Goal: Transaction & Acquisition: Purchase product/service

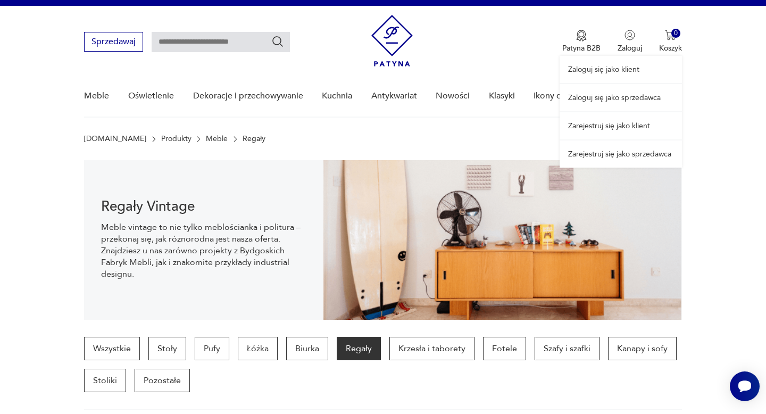
click at [624, 70] on link "Zaloguj się jako klient" at bounding box center [620, 69] width 122 height 27
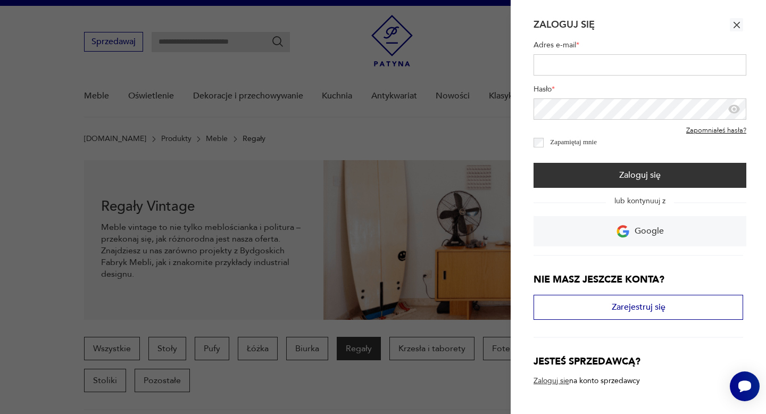
click at [605, 60] on input "Adres e-mail *" at bounding box center [639, 64] width 213 height 21
type input "**********"
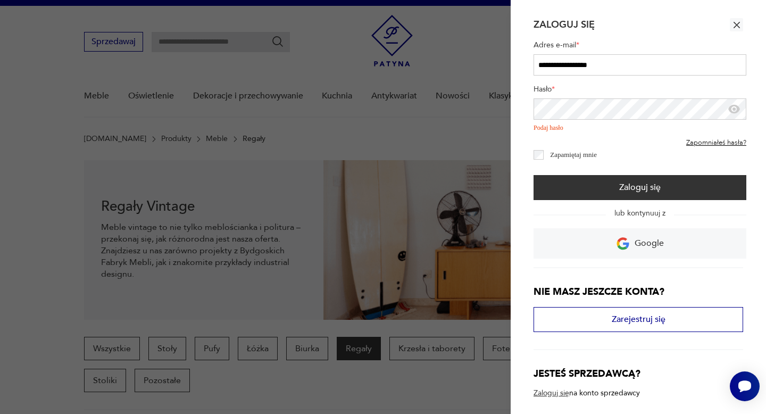
click at [735, 23] on icon "button" at bounding box center [736, 25] width 6 height 6
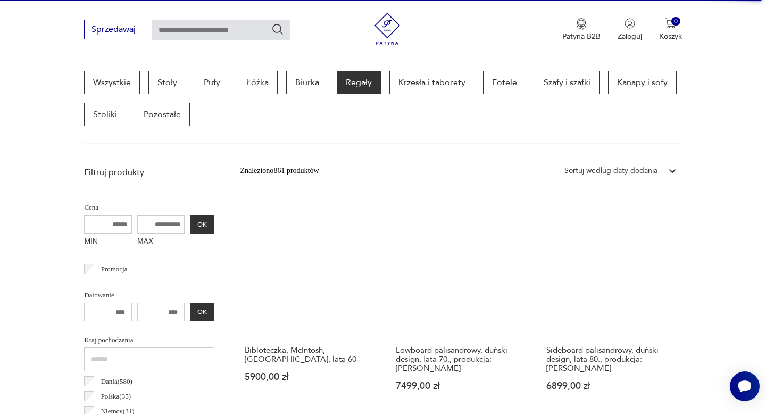
scroll to position [403, 0]
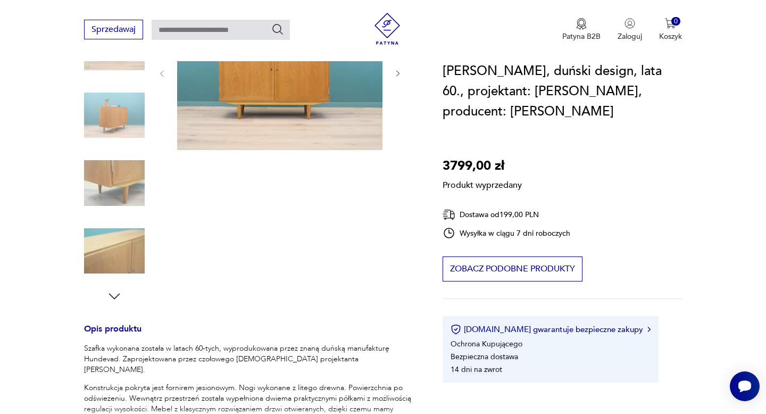
scroll to position [148, 0]
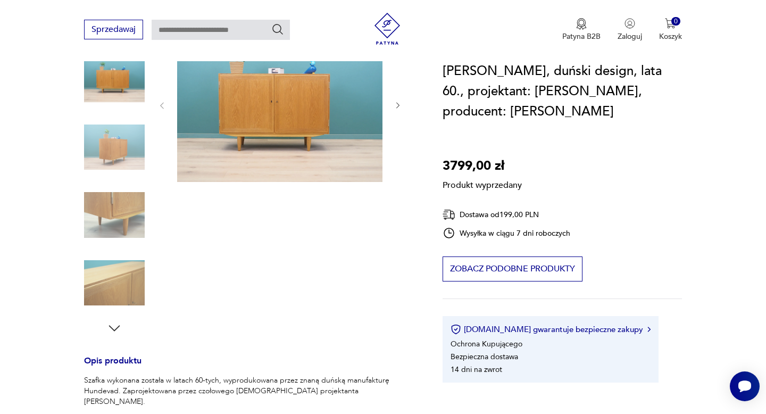
click at [201, 24] on input "text" at bounding box center [221, 30] width 138 height 20
paste input "**********"
type input "**********"
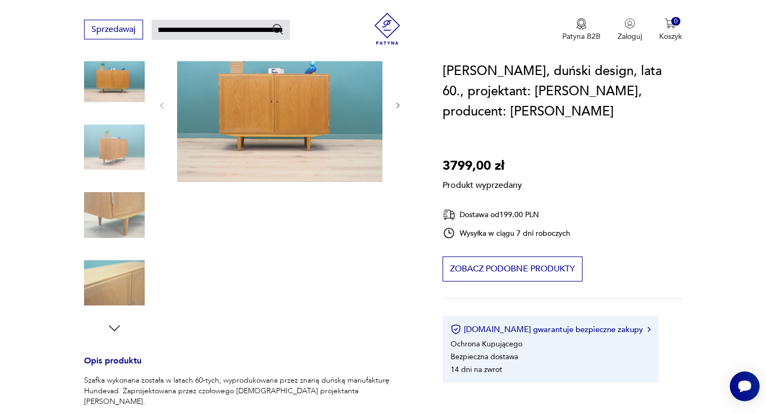
click at [216, 29] on input "**********" at bounding box center [221, 30] width 138 height 20
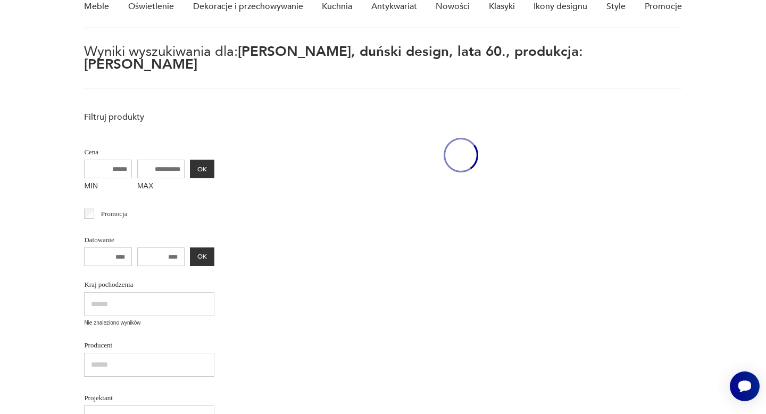
scroll to position [38, 0]
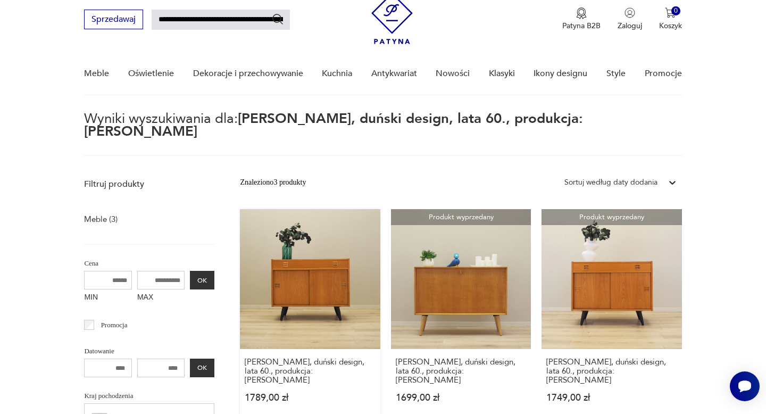
click at [352, 264] on link "Szafka jesionowa, duński design, lata 60., produkcja: Dania 1789,00 zł" at bounding box center [310, 316] width 140 height 214
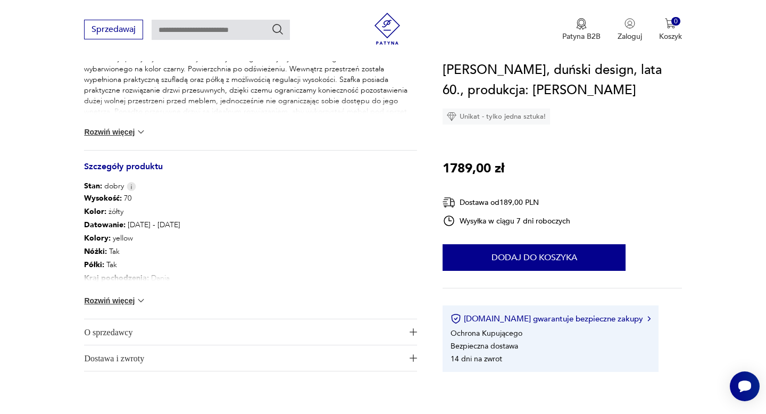
scroll to position [508, 0]
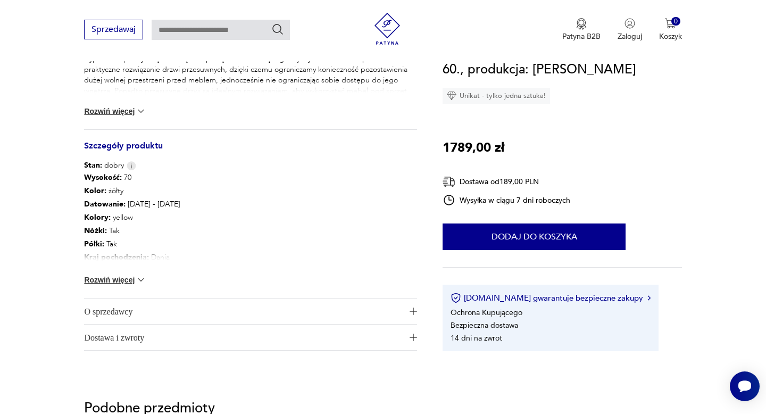
click at [413, 315] on button "O sprzedawcy" at bounding box center [250, 311] width 333 height 26
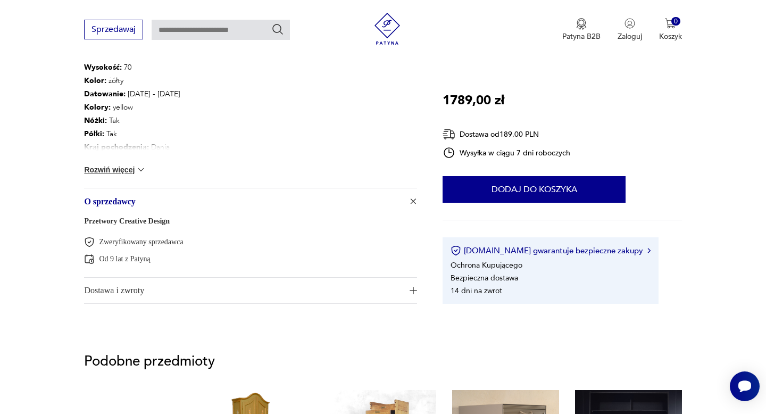
scroll to position [668, 0]
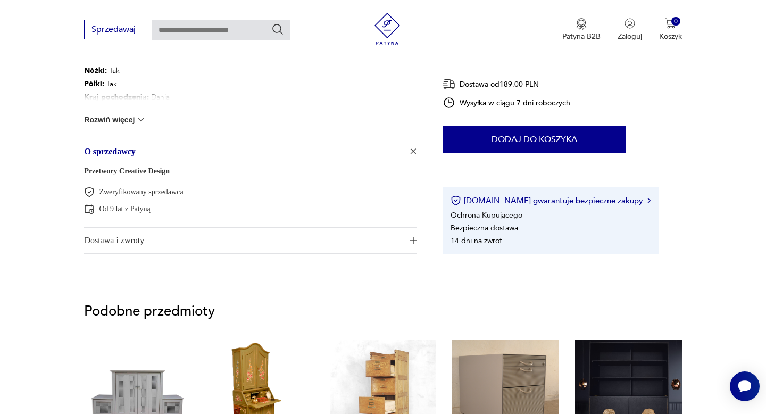
click at [164, 169] on link "Przetwory Creative Design" at bounding box center [127, 171] width 86 height 8
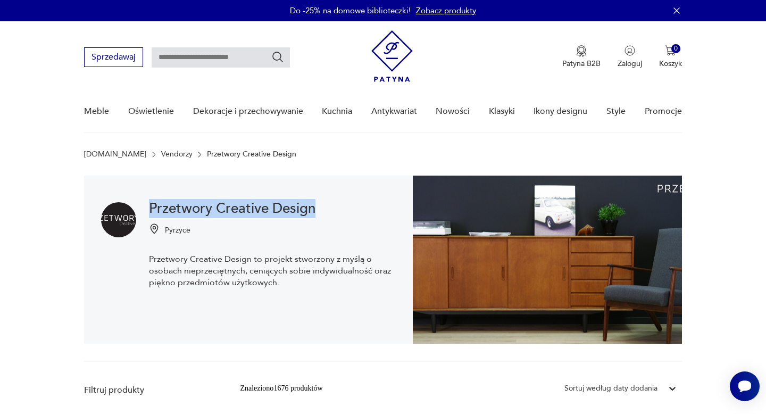
drag, startPoint x: 323, startPoint y: 207, endPoint x: 152, endPoint y: 204, distance: 171.7
click at [149, 204] on h1 "Przetwory Creative Design" at bounding box center [272, 208] width 247 height 13
copy h1 "Przetwory Creative Design"
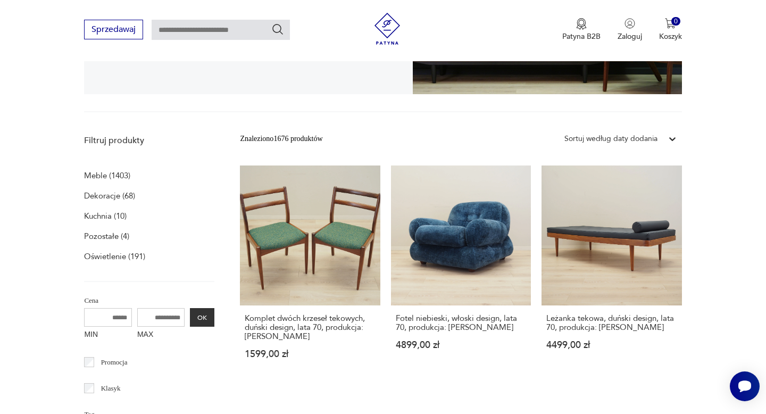
scroll to position [83, 0]
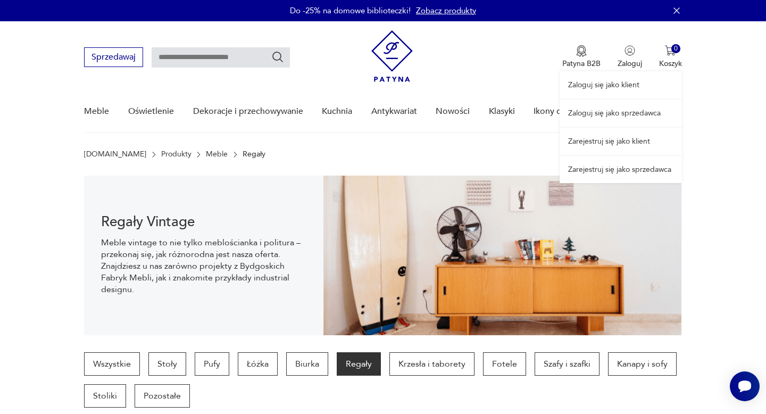
click at [629, 46] on div "Zaloguj się jako klient Zaloguj się jako sprzedawca Zarejestruj się jako klient…" at bounding box center [620, 102] width 122 height 162
click at [626, 145] on link "Zarejestruj się jako klient" at bounding box center [620, 141] width 122 height 27
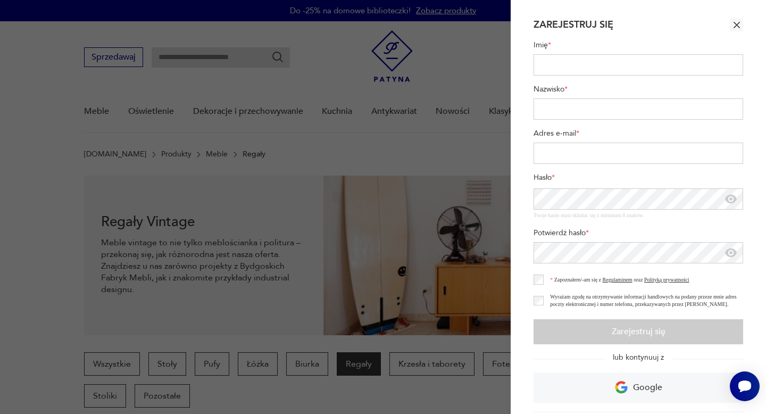
click at [677, 281] on link "Polityką prywatności" at bounding box center [666, 279] width 45 height 6
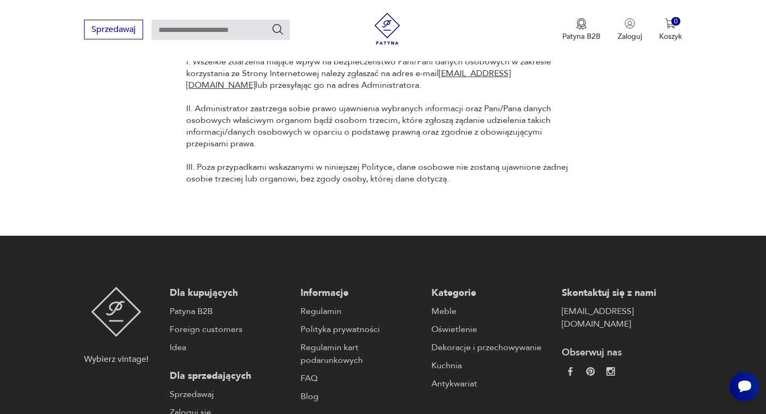
scroll to position [3905, 0]
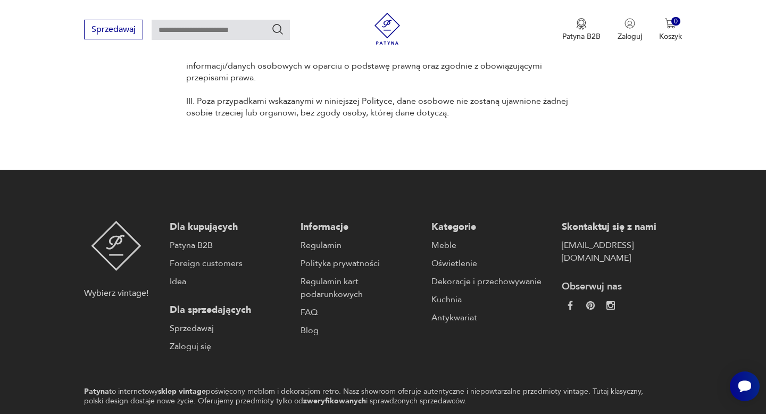
click at [571, 301] on img at bounding box center [570, 305] width 9 height 9
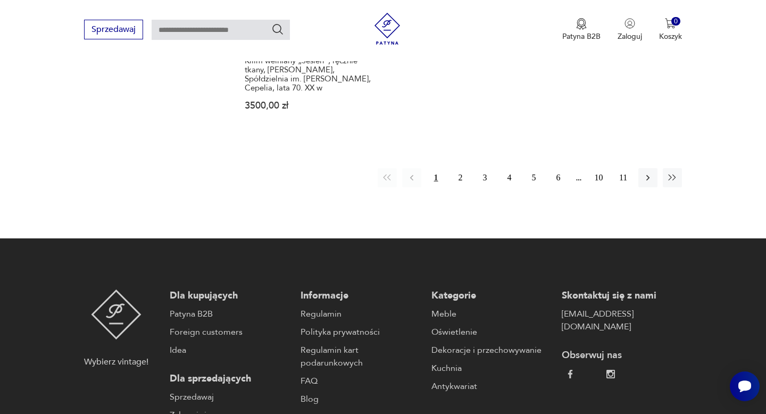
scroll to position [1779, 0]
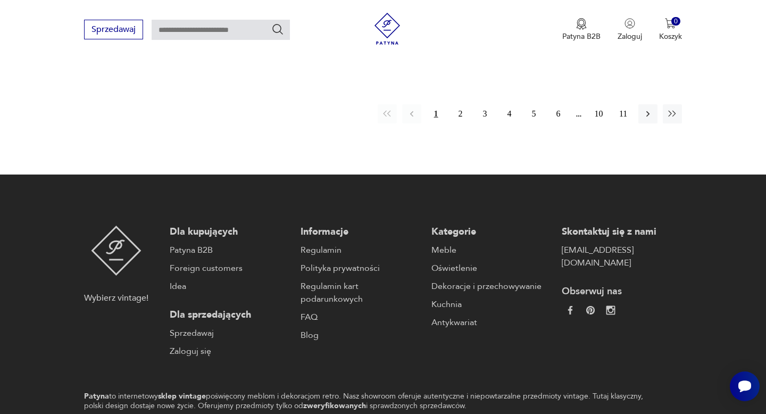
click at [613, 306] on img at bounding box center [610, 310] width 9 height 9
